Goal: Task Accomplishment & Management: Use online tool/utility

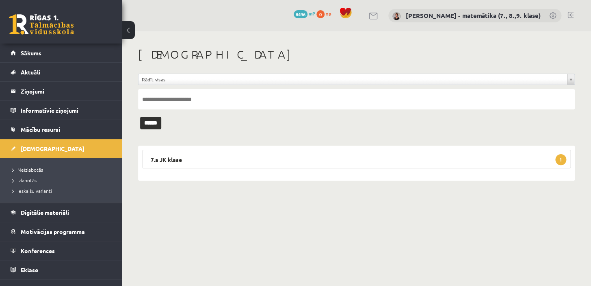
click at [44, 170] on link "Neizlabotās" at bounding box center [63, 169] width 102 height 7
click at [159, 156] on legend "7.a JK klase 1" at bounding box center [356, 159] width 429 height 19
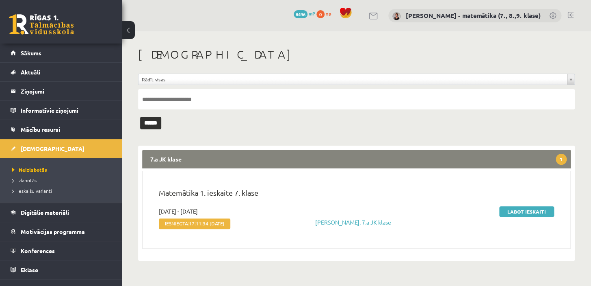
click at [520, 211] on link "Labot ieskaiti" at bounding box center [527, 211] width 55 height 11
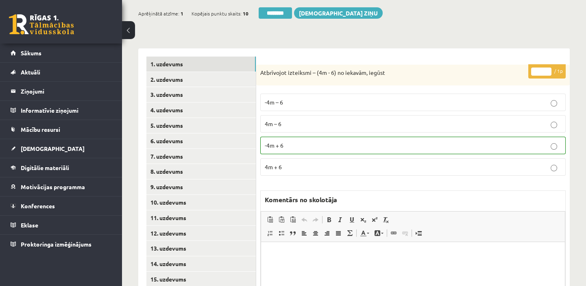
scroll to position [185, 0]
